Goal: Task Accomplishment & Management: Complete application form

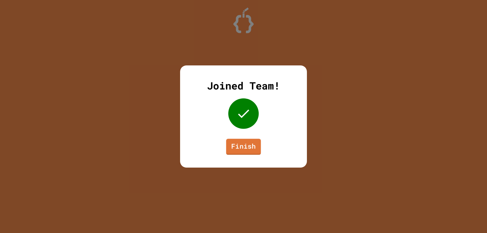
click at [244, 145] on link "Finish" at bounding box center [243, 147] width 35 height 16
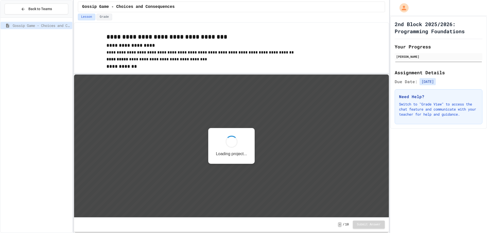
scroll to position [1, 0]
